Goal: Task Accomplishment & Management: Use online tool/utility

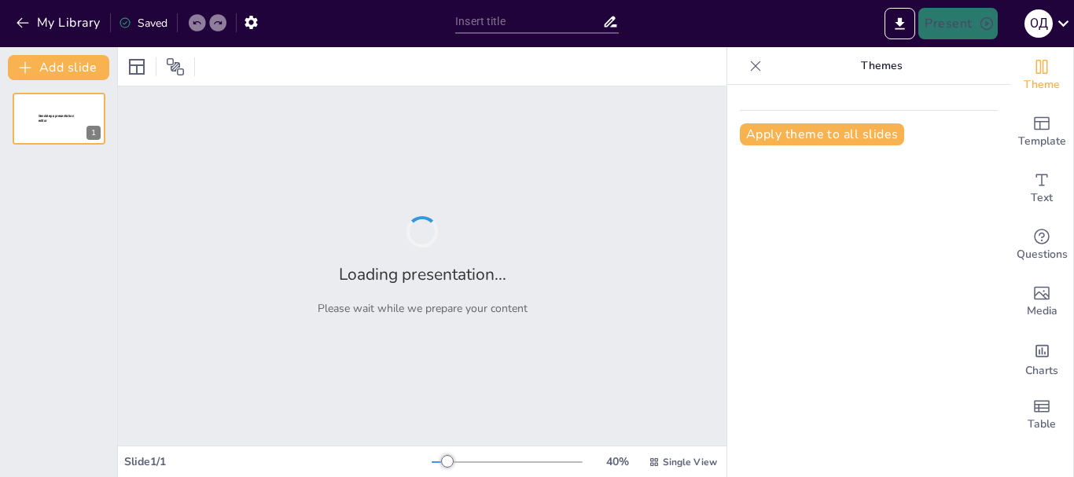
type input "Фізичні величини: Основи та визначення"
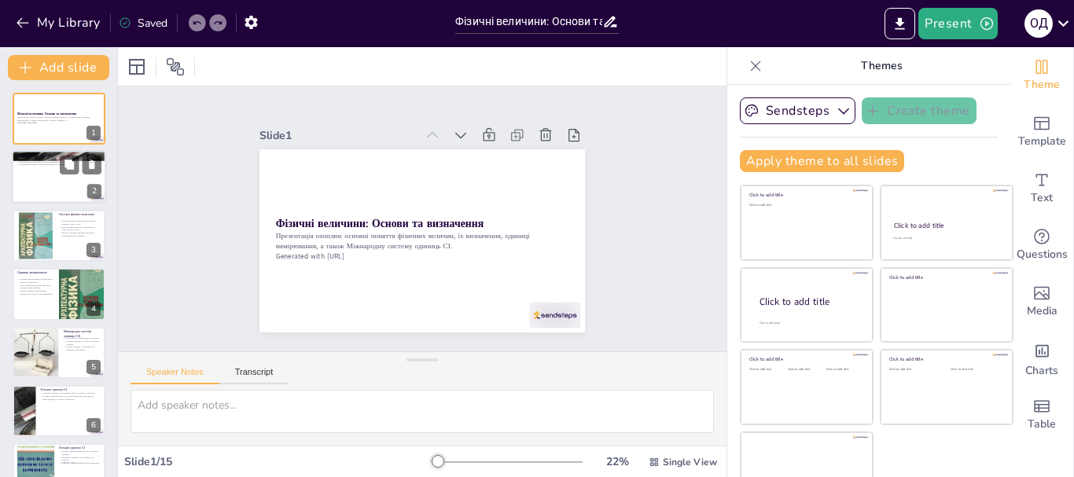
click at [23, 168] on div at bounding box center [59, 177] width 94 height 53
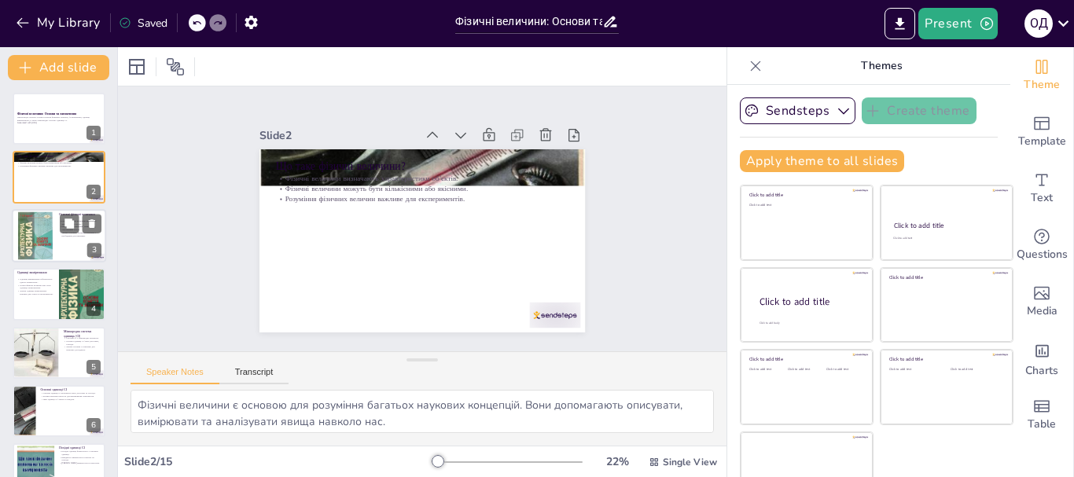
click at [46, 242] on div at bounding box center [35, 236] width 48 height 48
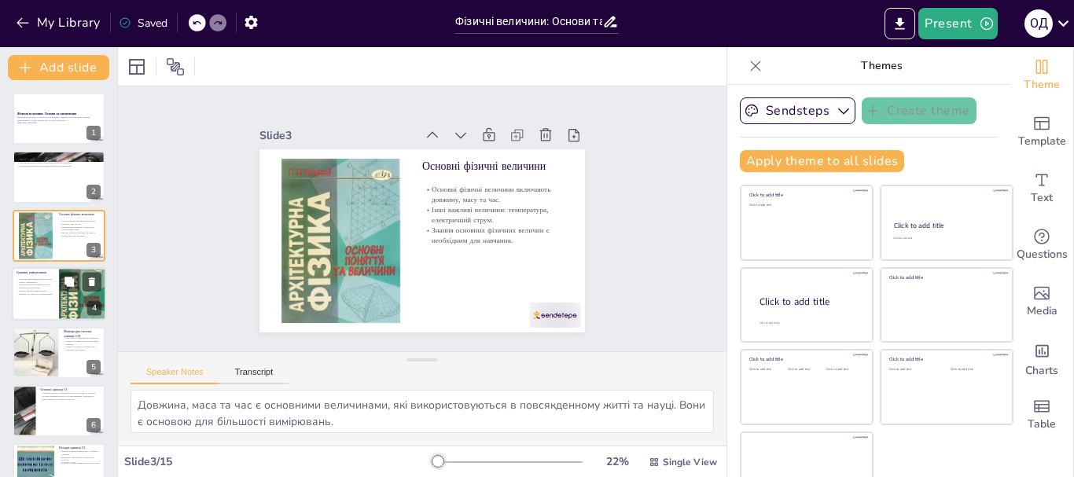
click at [69, 297] on div at bounding box center [82, 294] width 47 height 63
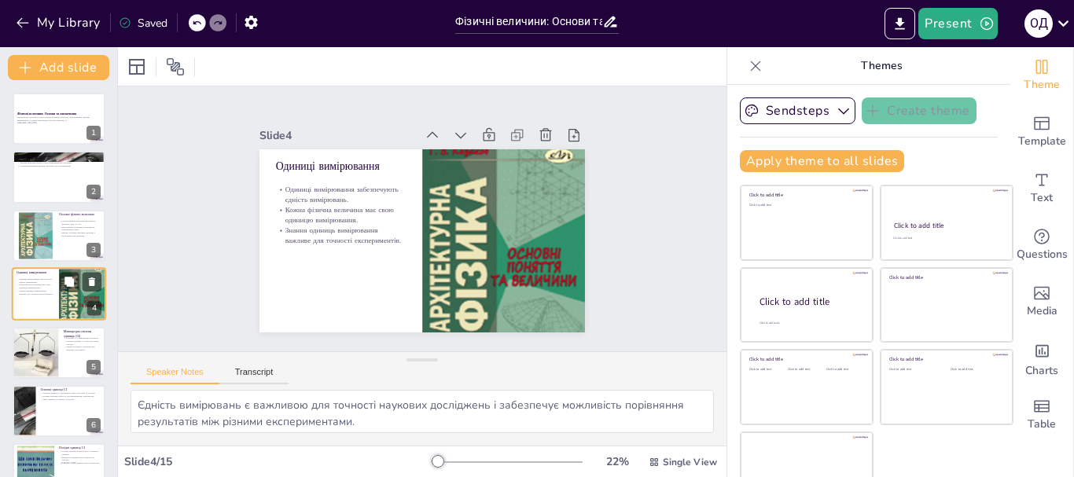
scroll to position [16, 0]
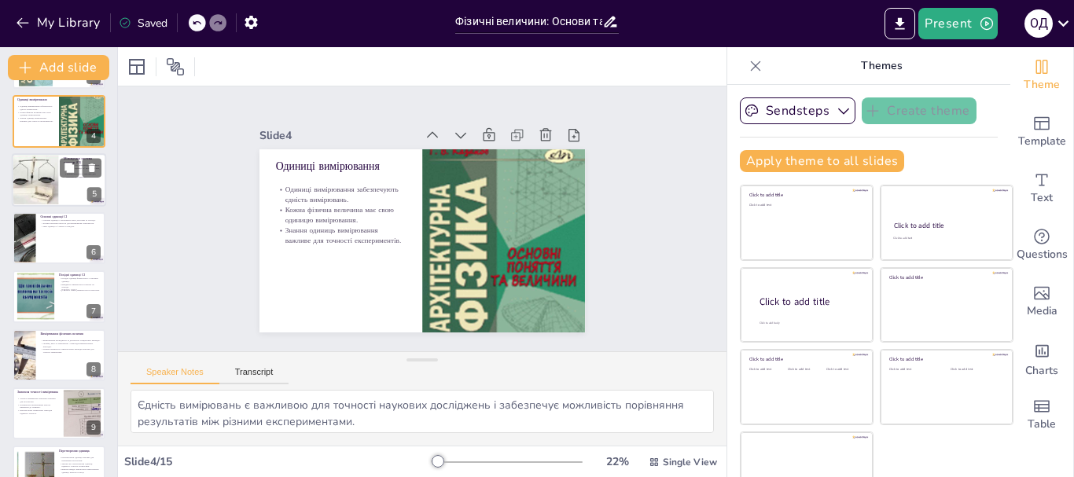
click at [61, 189] on div at bounding box center [59, 179] width 94 height 53
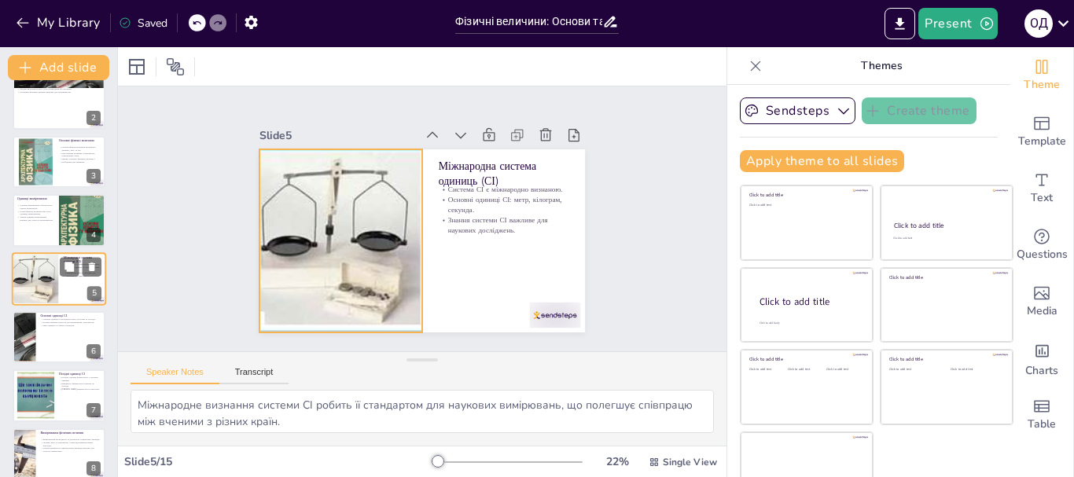
click at [52, 273] on div at bounding box center [35, 278] width 148 height 53
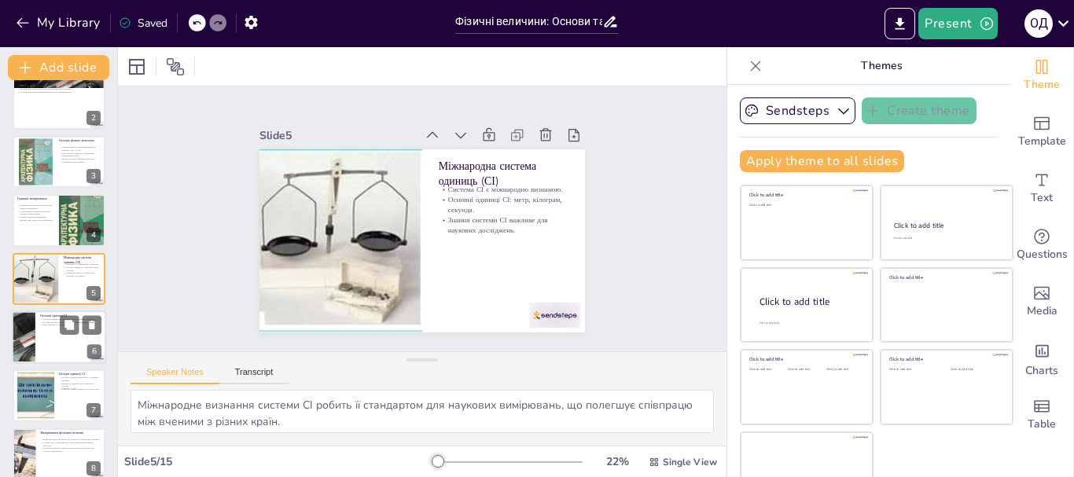
click at [50, 341] on div at bounding box center [59, 337] width 94 height 53
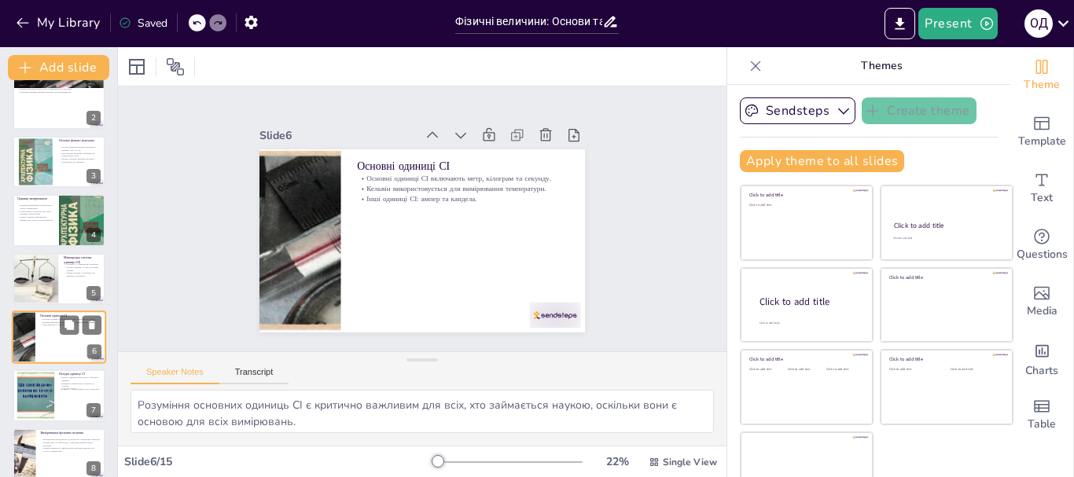
scroll to position [133, 0]
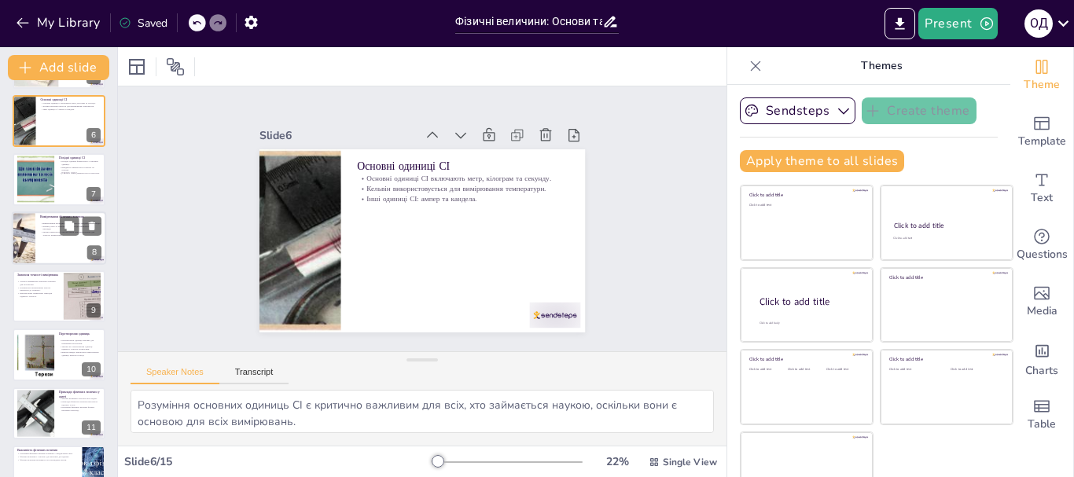
click at [57, 229] on p "Лінійка, ваги та термометри - приклади вимірювальних приладів." at bounding box center [70, 228] width 61 height 6
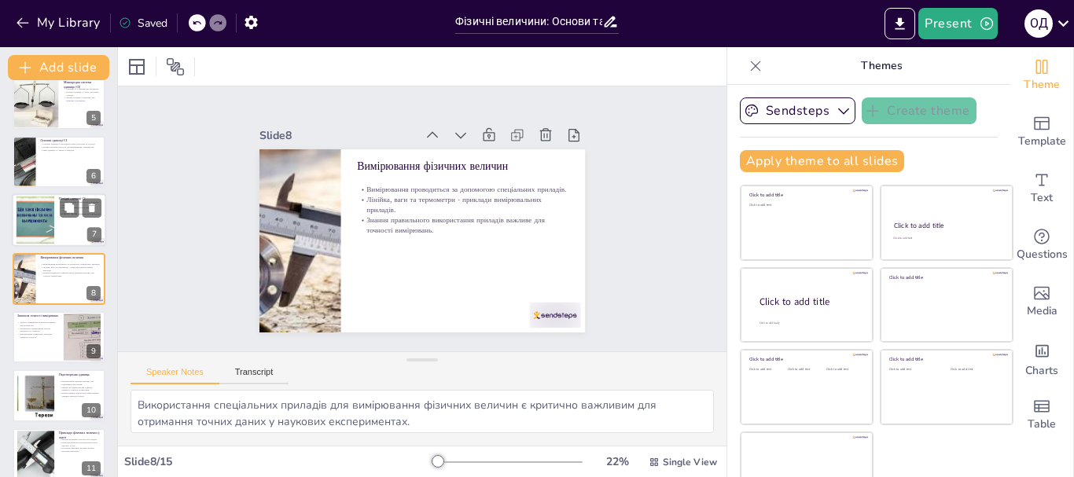
scroll to position [328, 0]
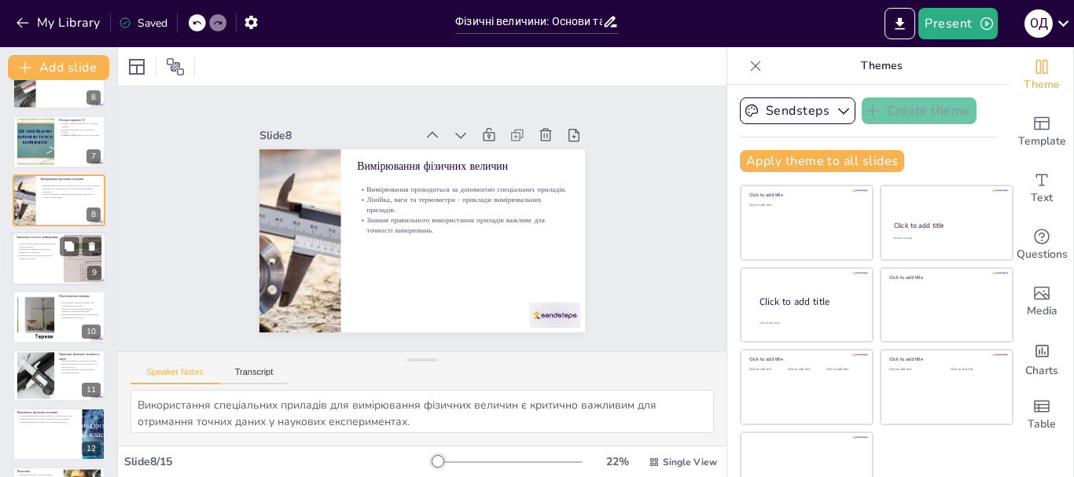
click at [50, 253] on p "Неправильні вимірювання можуть призвести до помилок." at bounding box center [38, 252] width 42 height 6
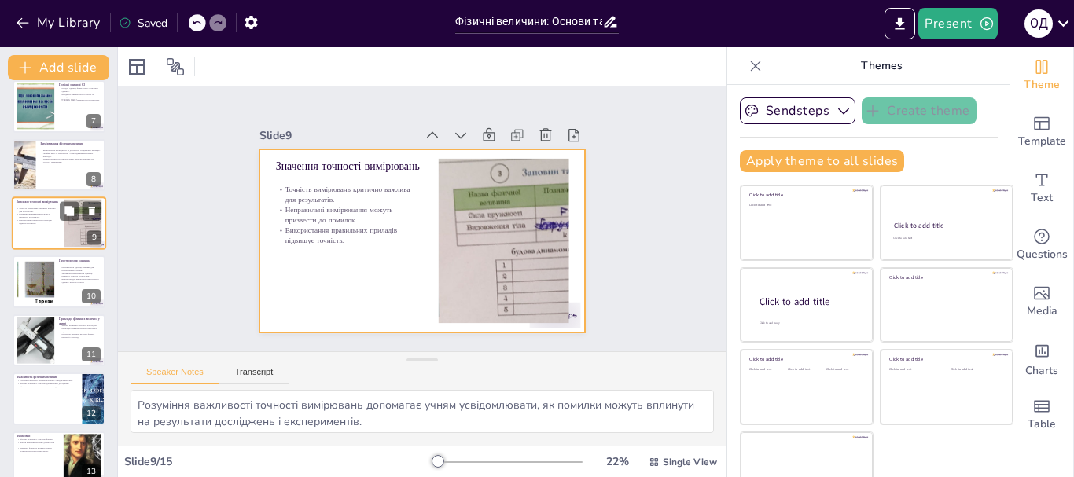
scroll to position [387, 0]
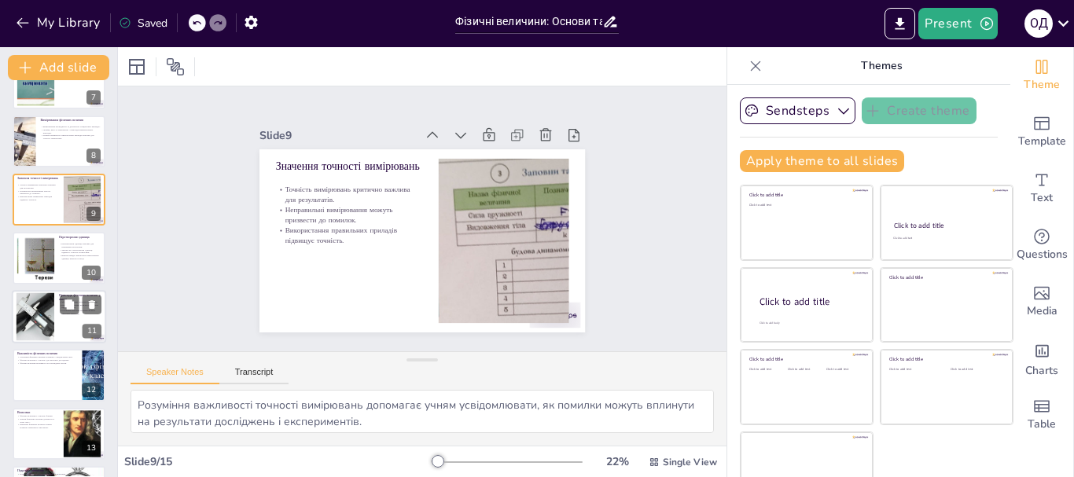
click at [46, 307] on div at bounding box center [35, 317] width 80 height 48
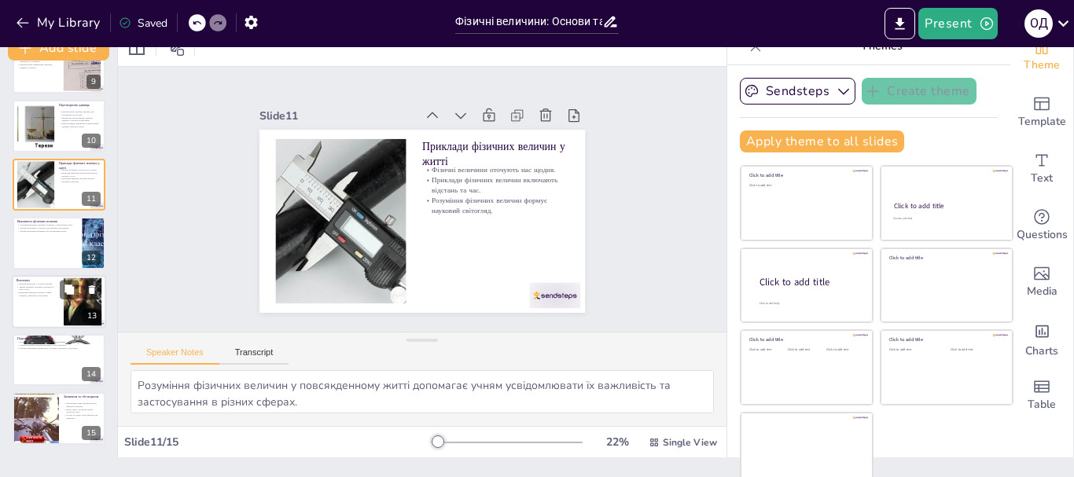
scroll to position [30, 0]
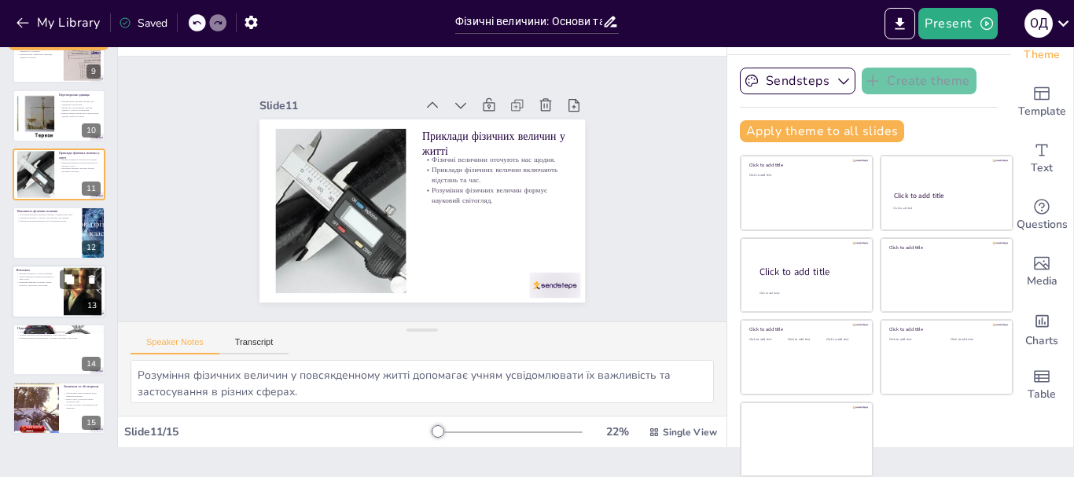
click at [42, 303] on div at bounding box center [59, 291] width 94 height 53
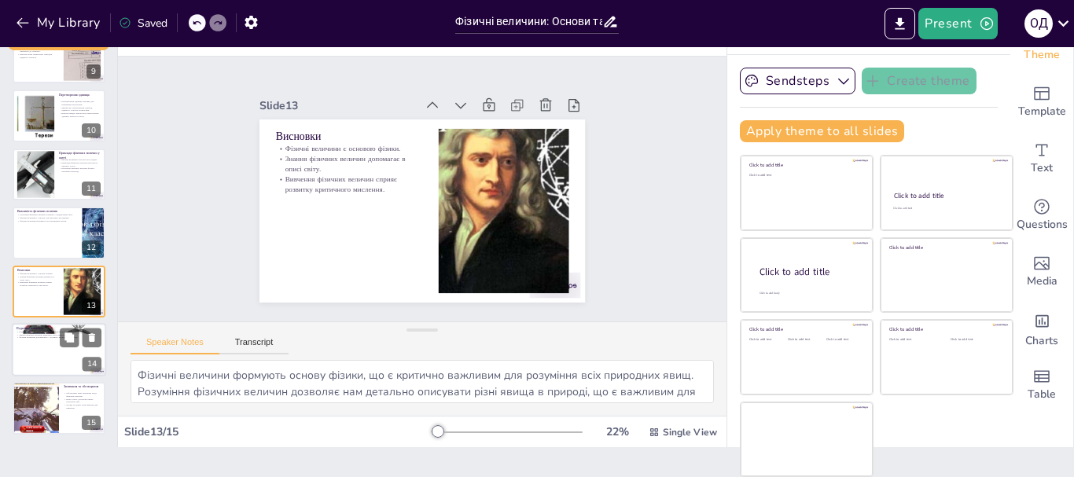
click at [52, 352] on div at bounding box center [59, 349] width 94 height 53
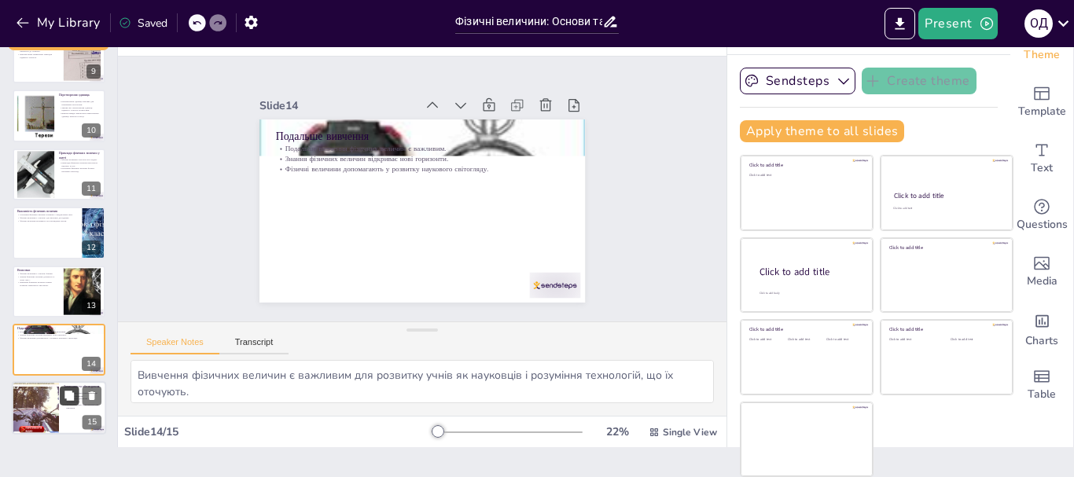
click at [68, 393] on icon at bounding box center [69, 395] width 9 height 9
type textarea "Обговорення запитань учнів є важливим елементом навчального процесу, оскільки ц…"
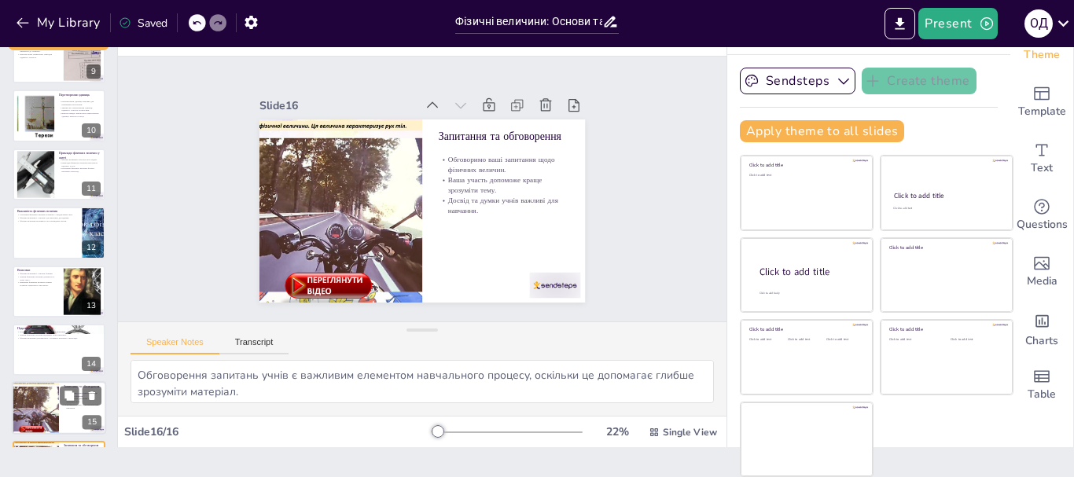
scroll to position [558, 0]
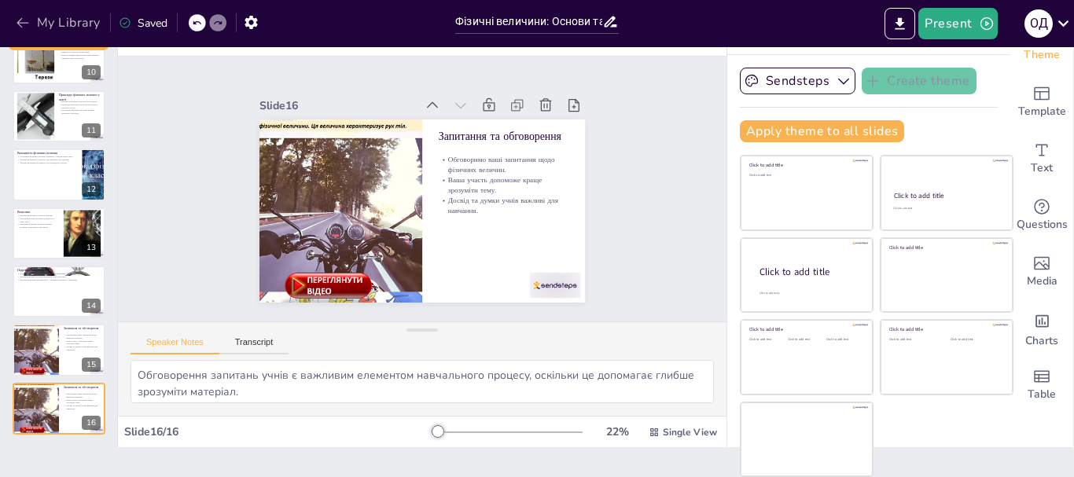
click at [20, 23] on icon "button" at bounding box center [23, 23] width 12 height 10
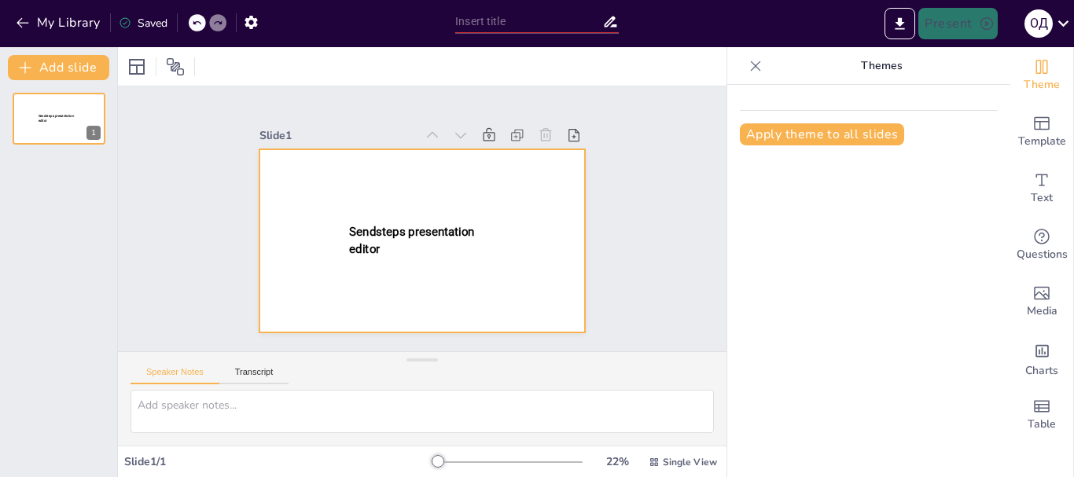
type input "New Sendsteps"
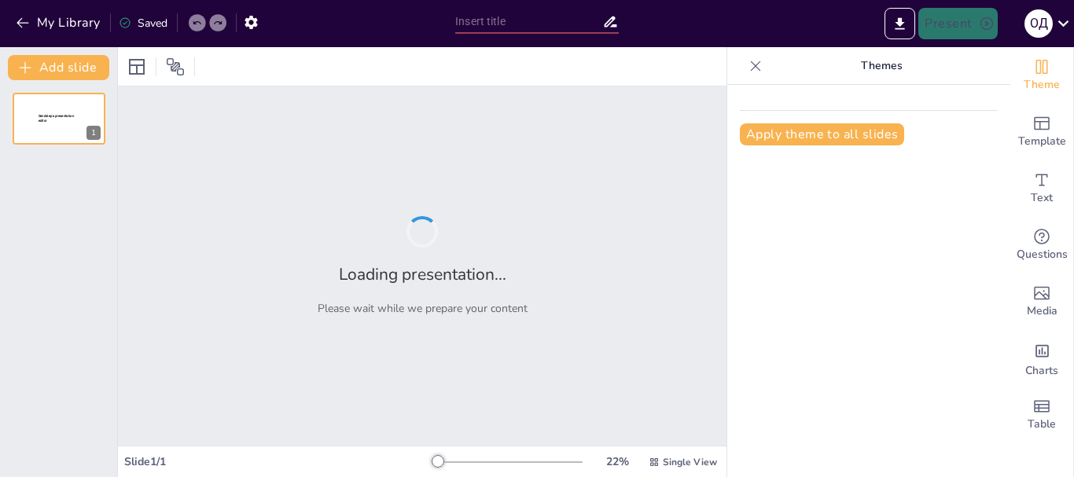
type input "Фізичні величини: Основи та визначення"
